Goal: Information Seeking & Learning: Check status

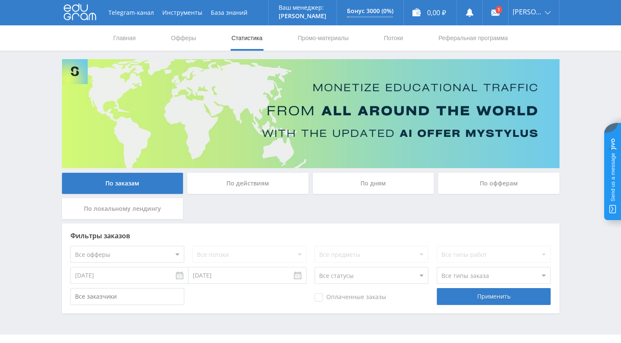
click at [248, 184] on div "По действиям" at bounding box center [247, 183] width 121 height 21
click at [0, 0] on input "По действиям" at bounding box center [0, 0] width 0 height 0
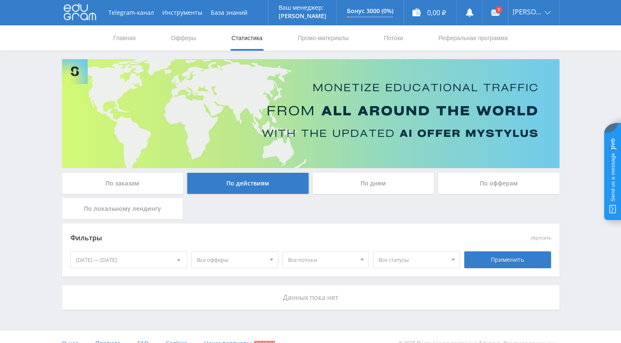
click at [177, 258] on div at bounding box center [179, 259] width 16 height 16
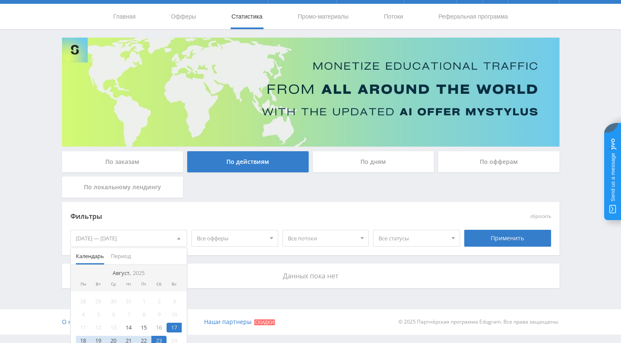
scroll to position [42, 0]
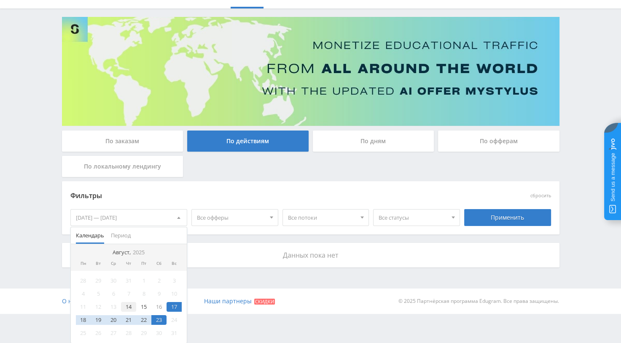
click at [133, 305] on div "14" at bounding box center [128, 307] width 15 height 10
click at [160, 319] on div "23" at bounding box center [158, 320] width 15 height 10
click at [504, 211] on div "Применить" at bounding box center [507, 217] width 87 height 17
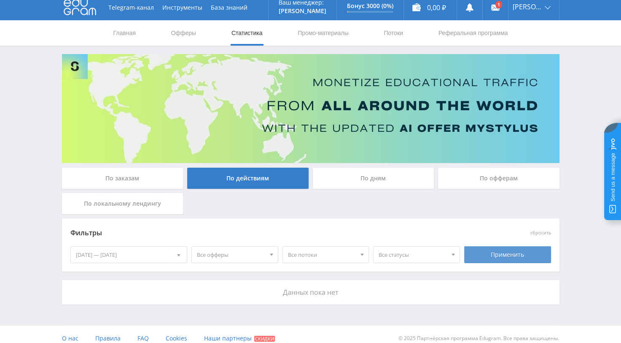
scroll to position [13, 0]
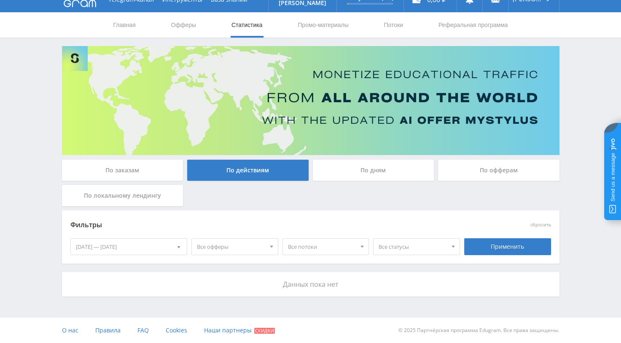
click at [372, 171] on div "По дням" at bounding box center [373, 169] width 121 height 21
click at [0, 0] on input "По дням" at bounding box center [0, 0] width 0 height 0
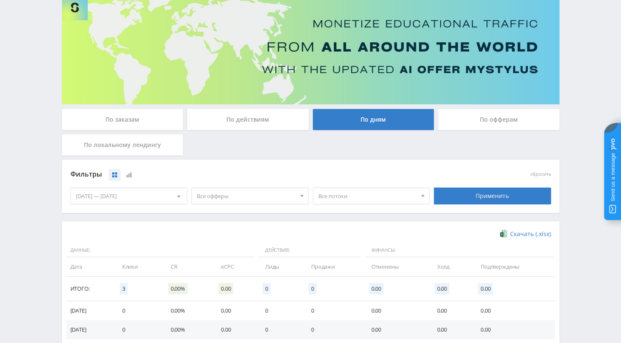
scroll to position [0, 0]
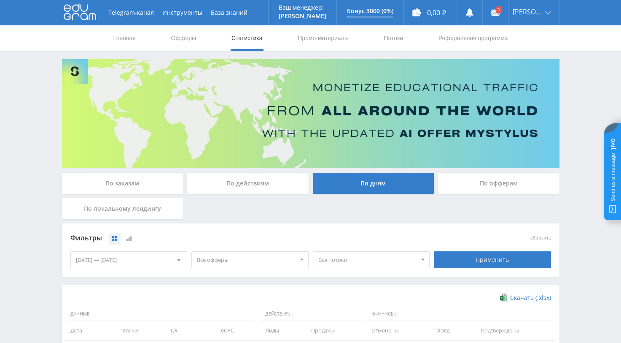
click at [497, 183] on div "По офферам" at bounding box center [498, 183] width 121 height 21
click at [0, 0] on input "По офферам" at bounding box center [0, 0] width 0 height 0
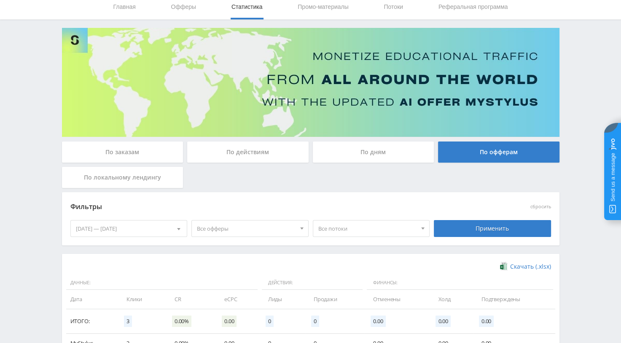
scroll to position [11, 0]
